Goal: Information Seeking & Learning: Learn about a topic

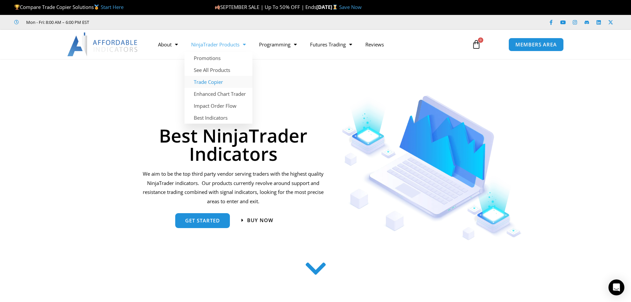
click at [218, 81] on link "Trade Copier" at bounding box center [219, 82] width 68 height 12
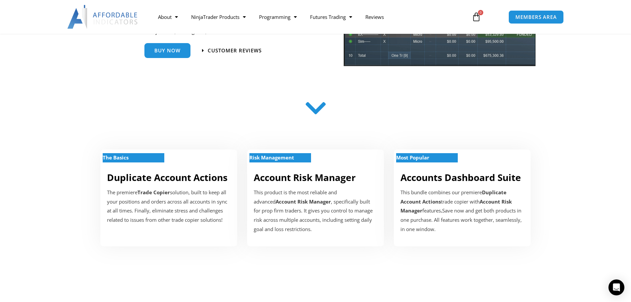
scroll to position [166, 0]
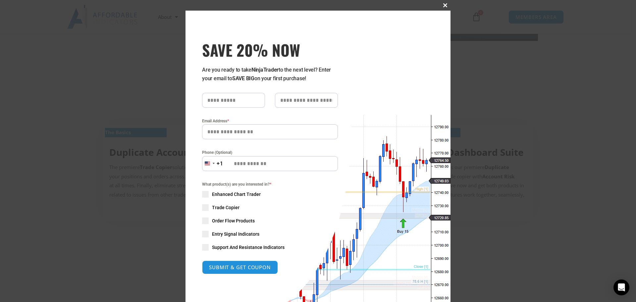
click at [440, 4] on span "SAVE 20% NOW popup" at bounding box center [445, 5] width 11 height 4
